Goal: Navigation & Orientation: Find specific page/section

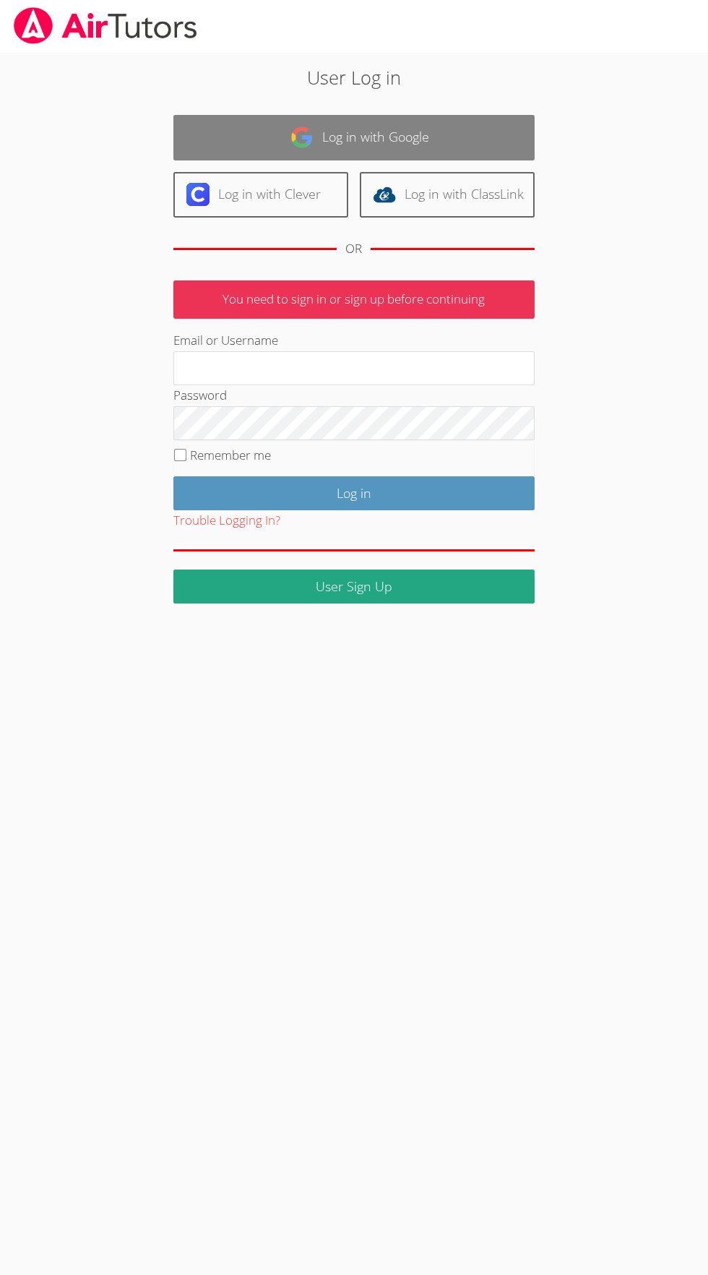
click at [265, 142] on link "Log in with Google" at bounding box center [353, 138] width 361 height 46
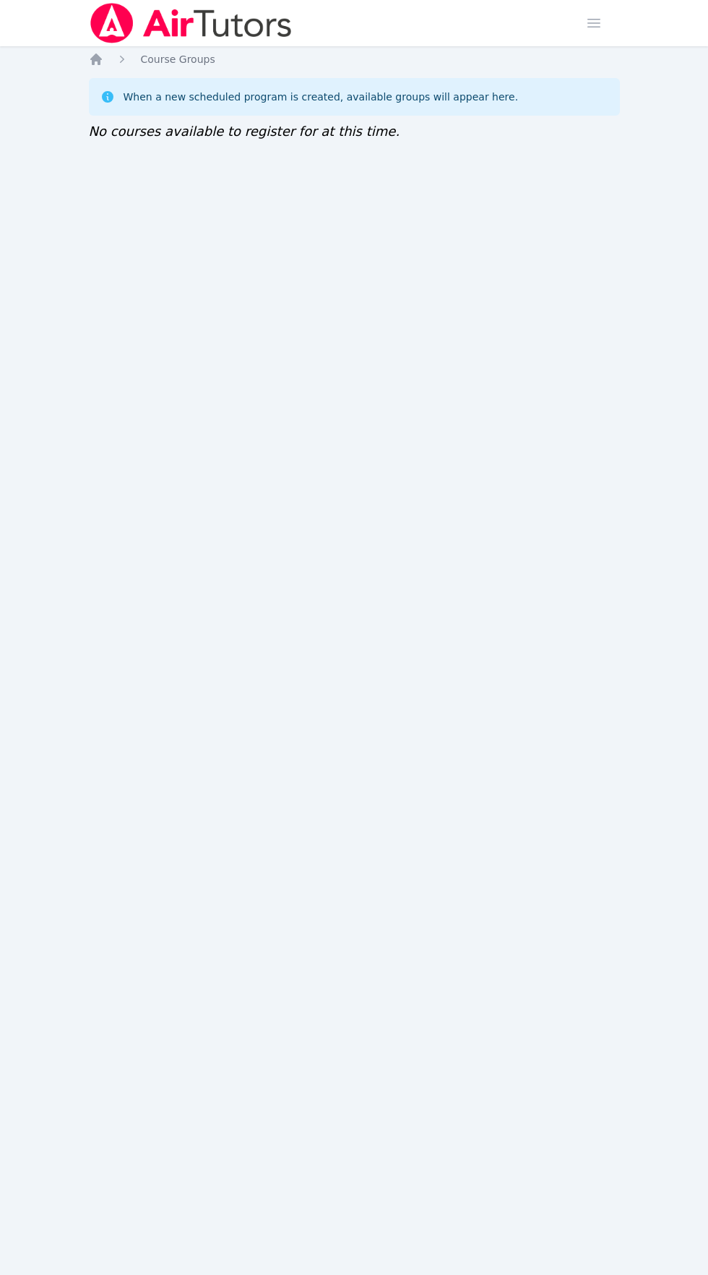
click at [196, 11] on img at bounding box center [191, 23] width 204 height 40
